Goal: Find specific page/section: Find specific page/section

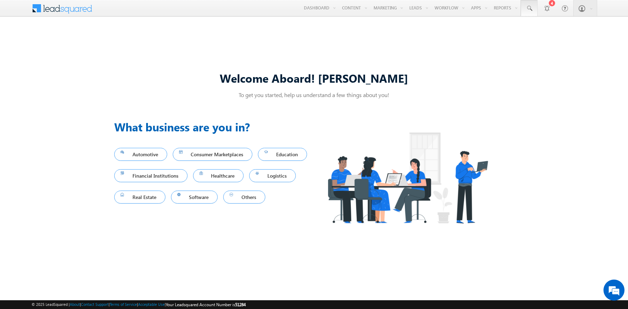
click at [529, 8] on span at bounding box center [528, 8] width 7 height 7
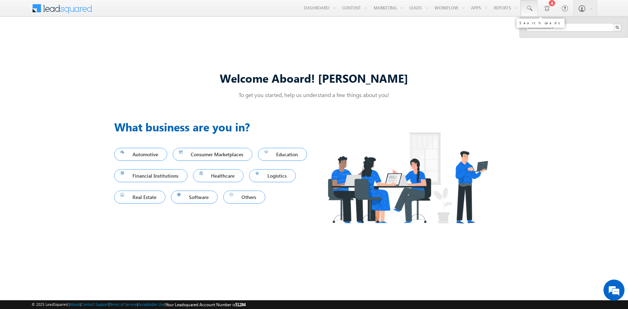
type input "8950898924"
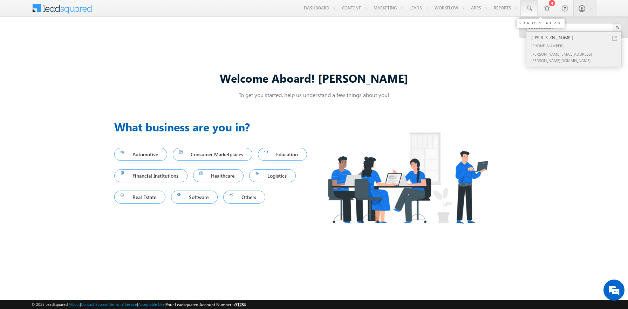
click at [576, 37] on div "[PERSON_NAME]" at bounding box center [577, 38] width 94 height 8
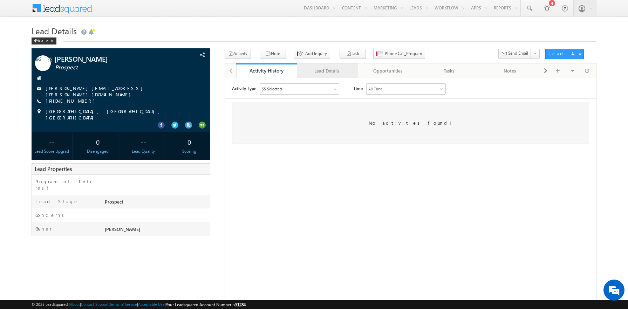
click at [327, 71] on div "Lead Details" at bounding box center [327, 71] width 49 height 8
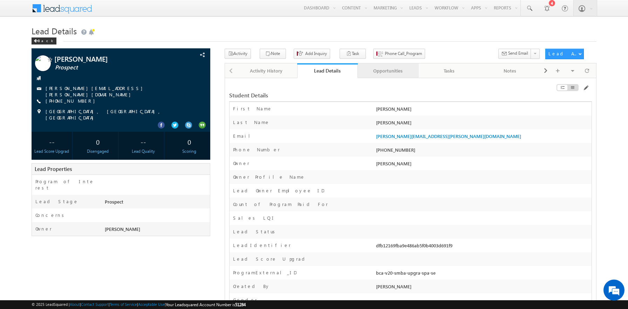
click at [388, 71] on div "Opportunities" at bounding box center [387, 71] width 49 height 8
